Goal: Complete application form: Complete application form

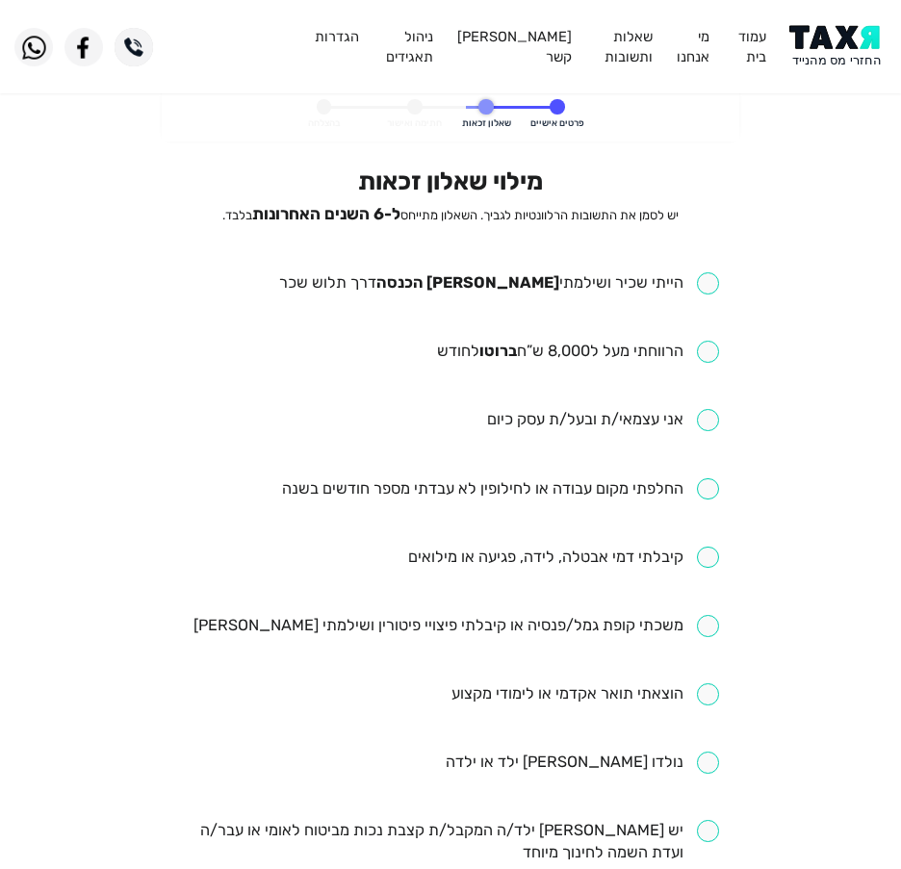
click at [491, 284] on input "checkbox" at bounding box center [499, 283] width 440 height 22
checkbox input "true"
click at [631, 355] on input "checkbox" at bounding box center [578, 352] width 282 height 22
checkbox input "true"
click at [617, 481] on input "checkbox" at bounding box center [500, 489] width 437 height 22
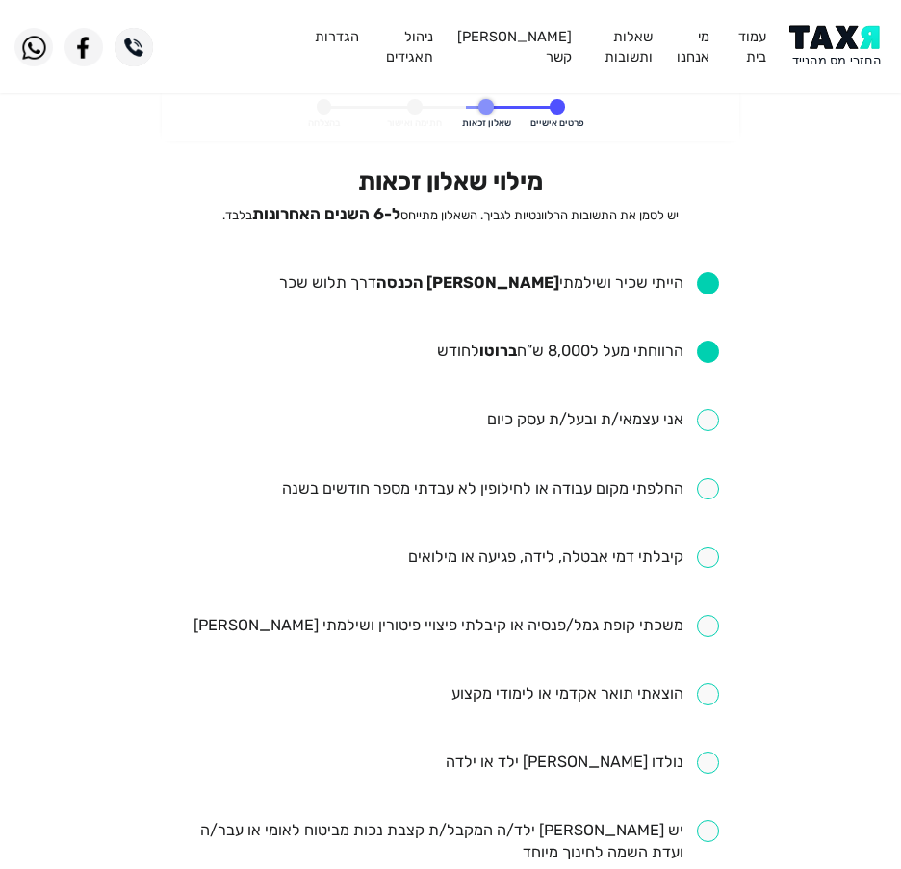
checkbox input "true"
click at [638, 562] on input "checkbox" at bounding box center [563, 558] width 311 height 22
click at [470, 565] on input "checkbox" at bounding box center [563, 558] width 311 height 22
checkbox input "false"
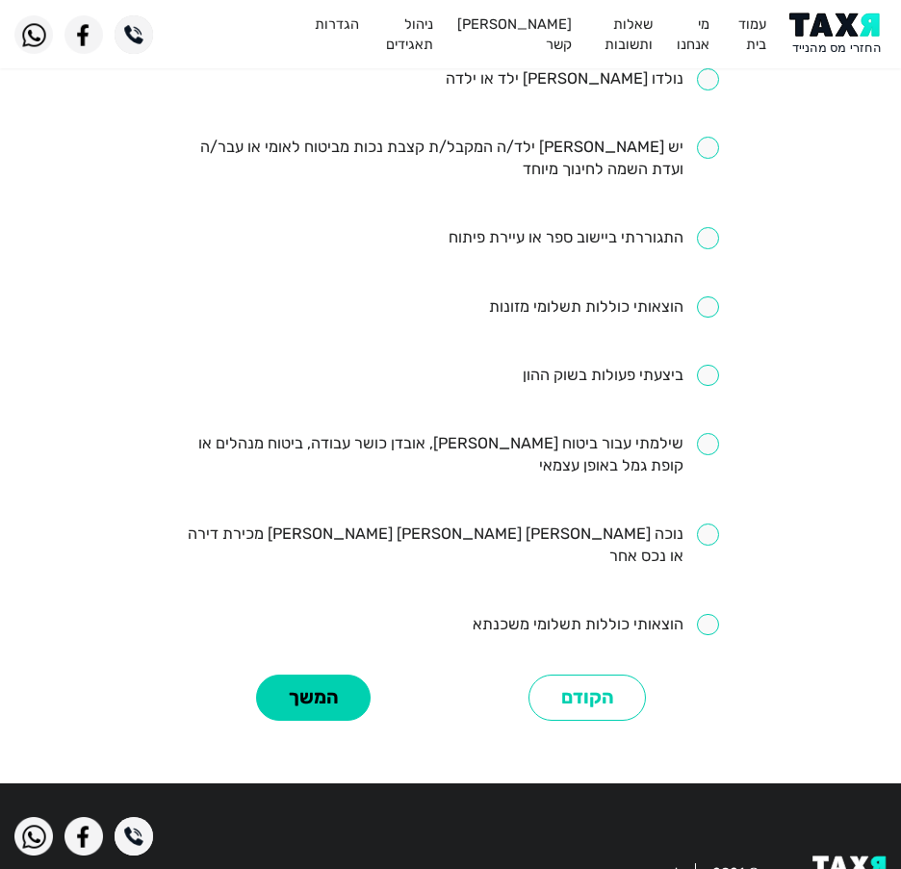
scroll to position [717, 0]
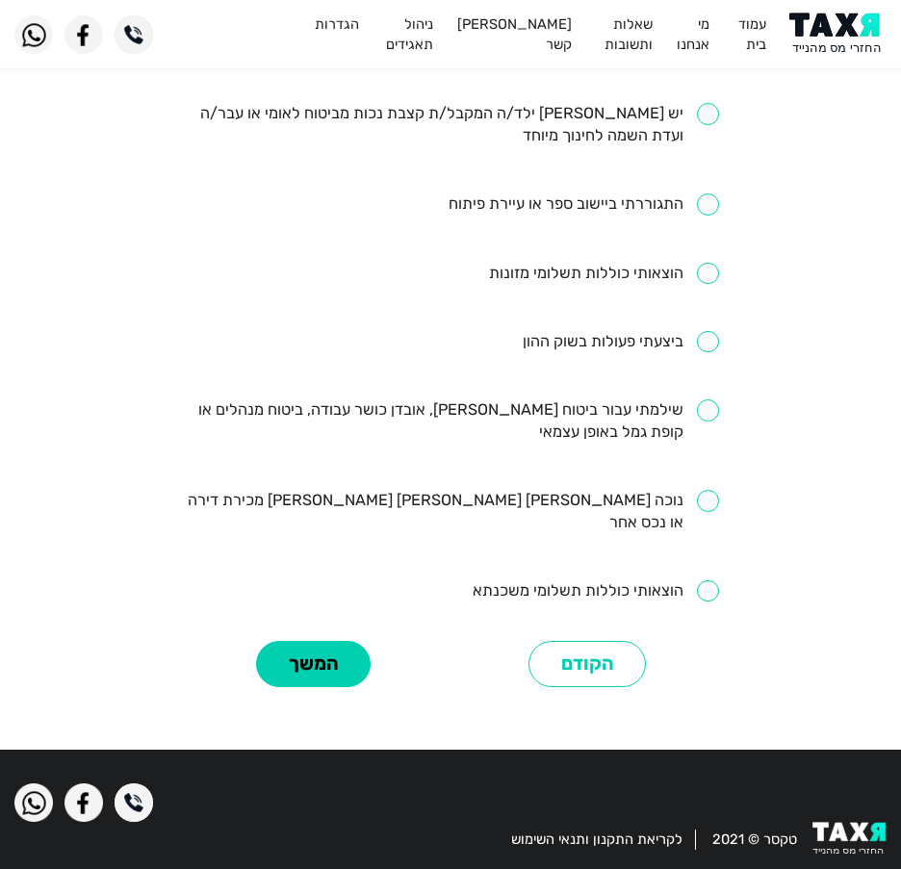
click at [250, 635] on div "המשך" at bounding box center [314, 664] width 274 height 59
click at [340, 641] on button "המשך" at bounding box center [313, 664] width 115 height 47
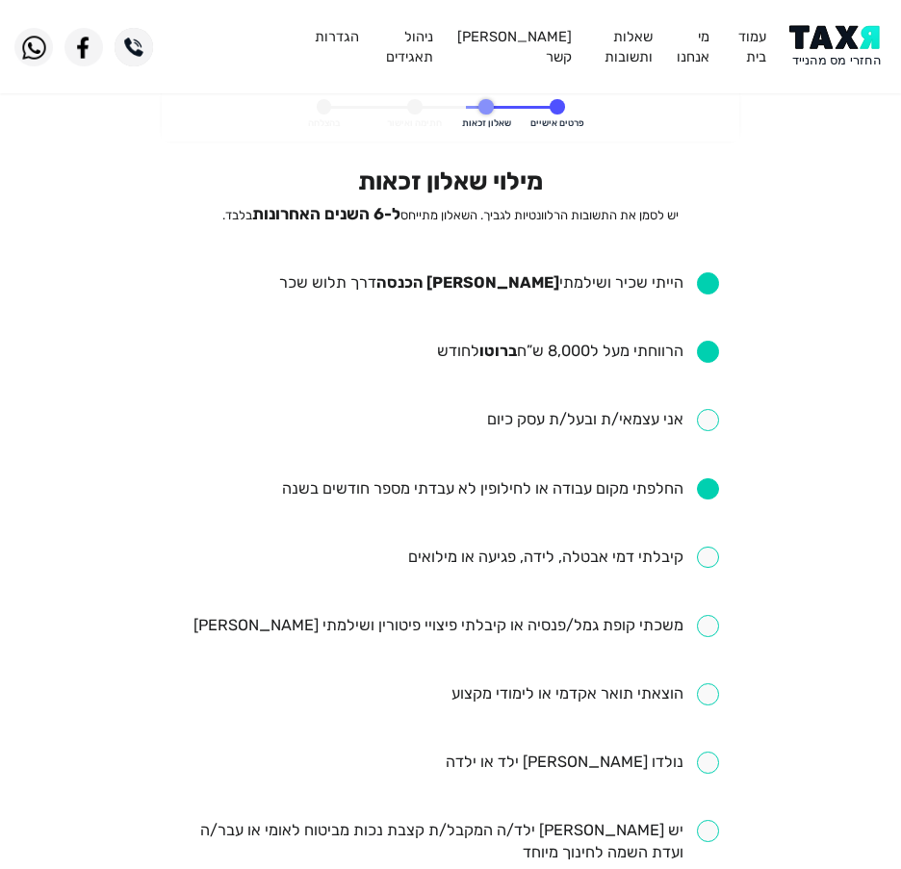
click at [625, 552] on input "checkbox" at bounding box center [563, 558] width 311 height 22
checkbox input "true"
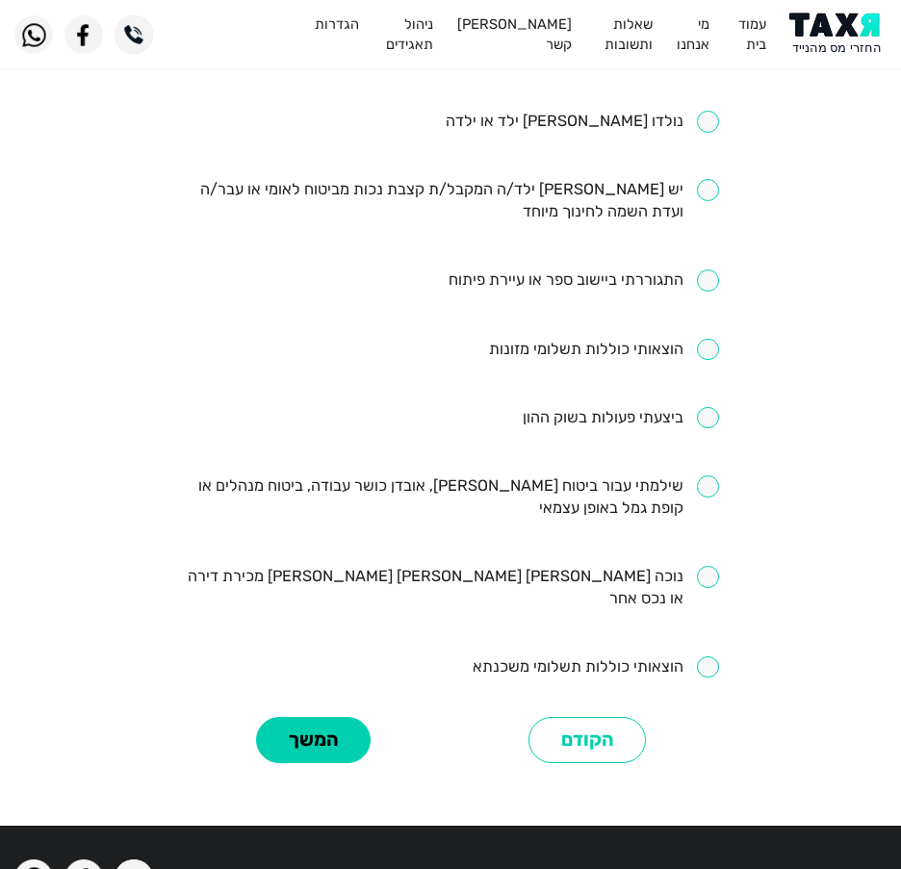
scroll to position [674, 0]
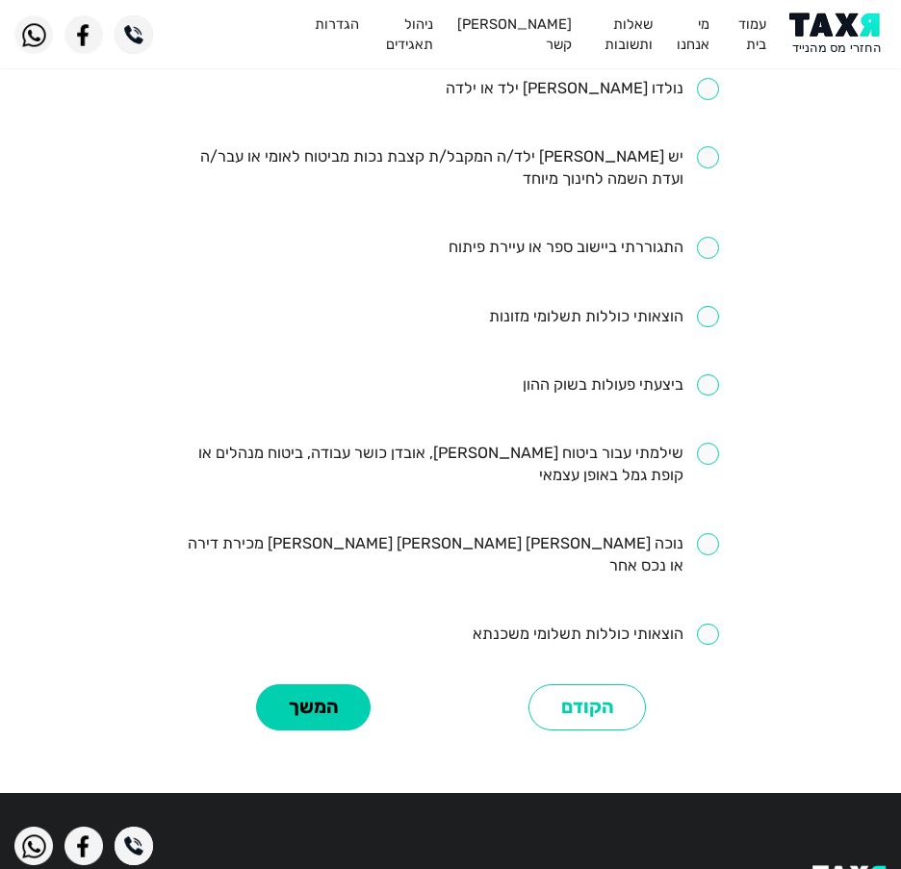
click at [323, 678] on div "המשך" at bounding box center [314, 707] width 274 height 59
click at [319, 684] on button "המשך" at bounding box center [313, 707] width 115 height 47
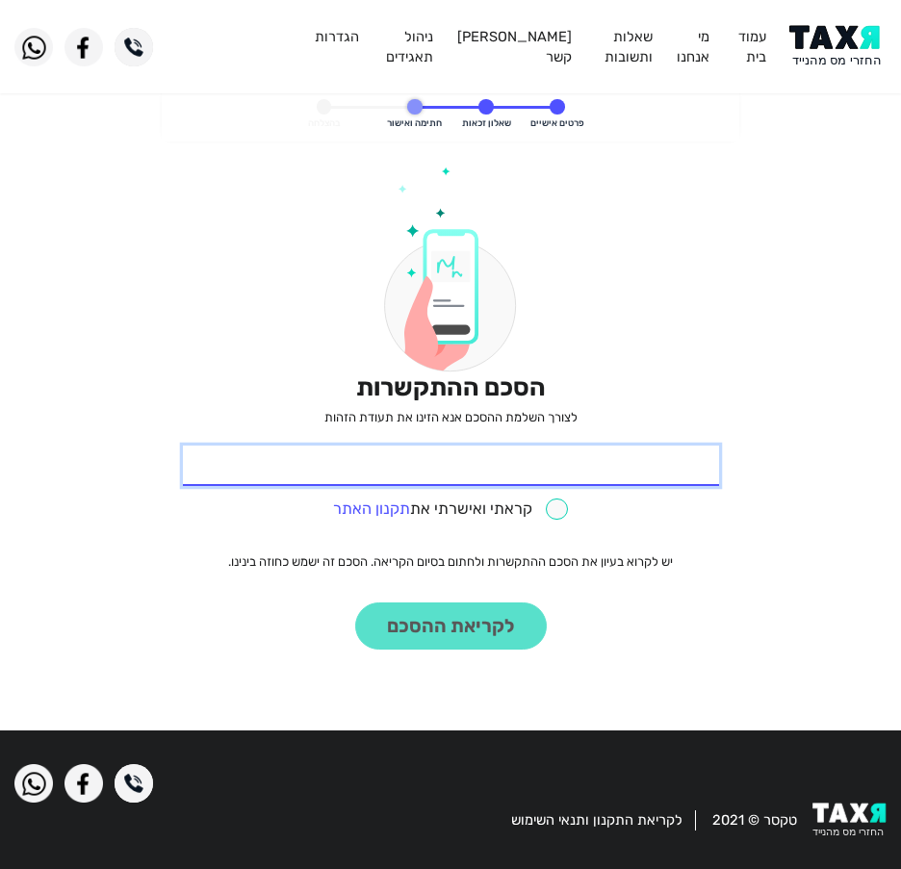
click at [612, 464] on input "* תעודת זהות" at bounding box center [451, 466] width 536 height 40
click at [562, 461] on input "* תעודת זהות" at bounding box center [451, 466] width 536 height 40
type input "322239617"
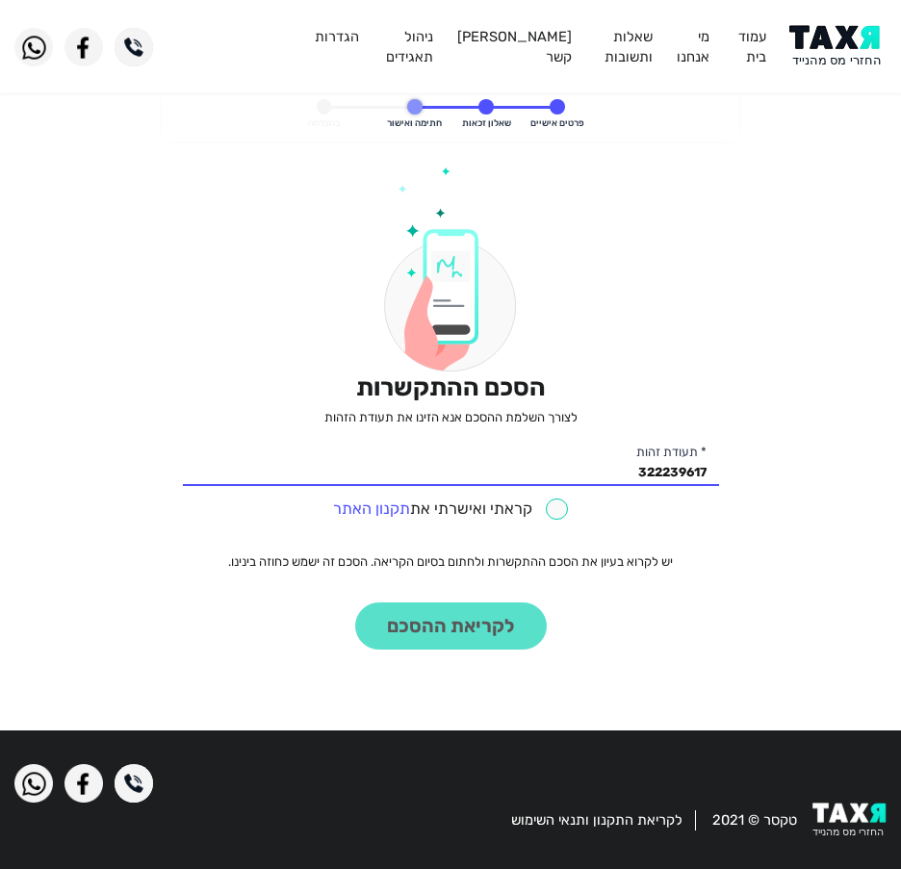
click at [511, 515] on input "checkbox" at bounding box center [450, 509] width 235 height 22
checkbox input "true"
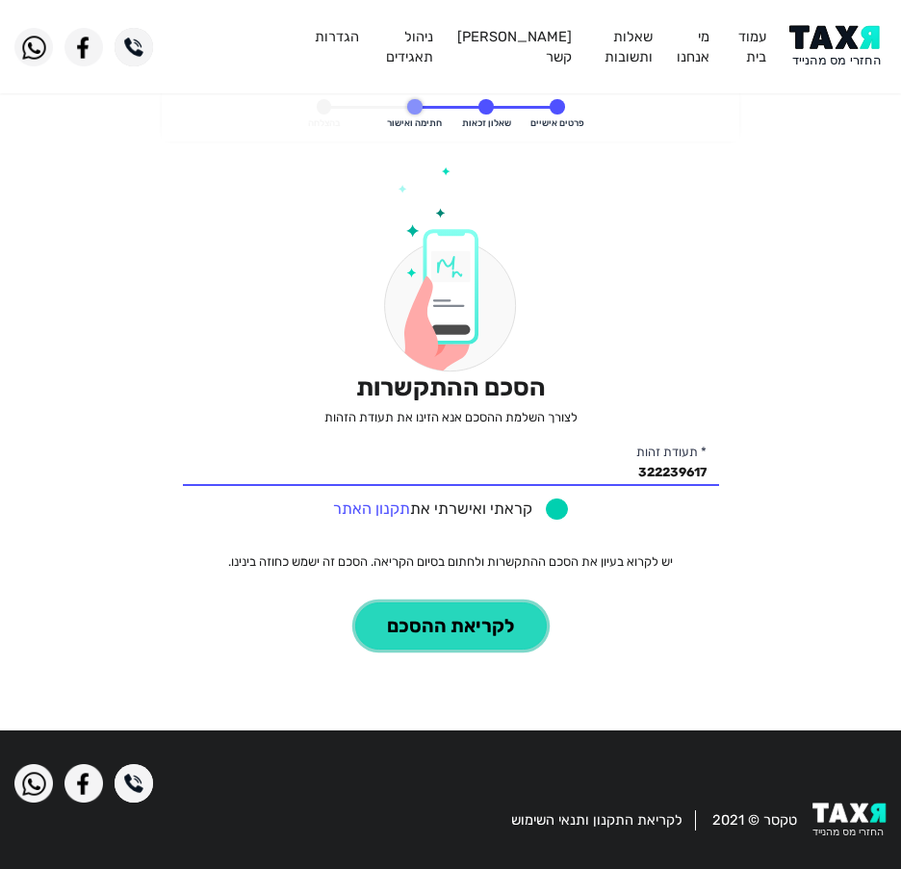
click at [480, 608] on button "לקריאת ההסכם" at bounding box center [450, 625] width 191 height 47
